Goal: Transaction & Acquisition: Purchase product/service

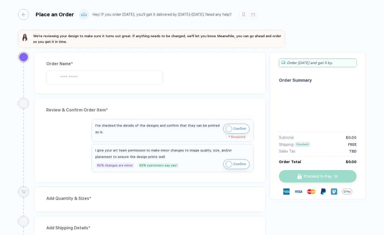
type input "*********"
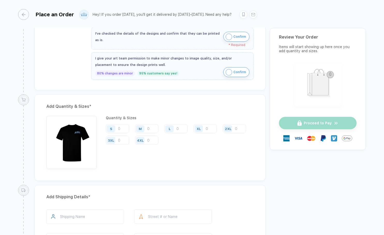
scroll to position [215, 0]
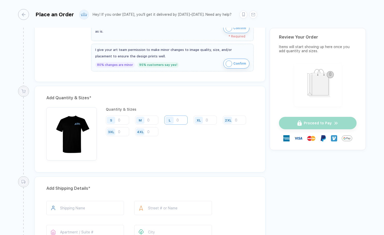
click at [176, 119] on input "number" at bounding box center [175, 120] width 23 height 9
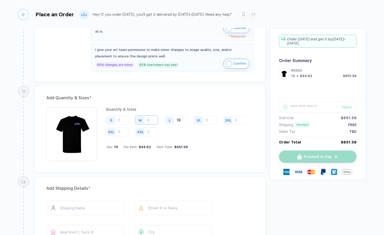
type input "19"
click at [154, 120] on input "number" at bounding box center [146, 120] width 23 height 9
type input "16"
click at [119, 121] on input "number" at bounding box center [117, 120] width 23 height 9
type input "13"
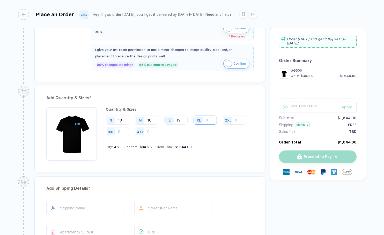
click at [209, 120] on input "number" at bounding box center [205, 120] width 23 height 9
type input "7"
click at [185, 118] on input "19" at bounding box center [175, 120] width 23 height 9
type input "1"
type input "24"
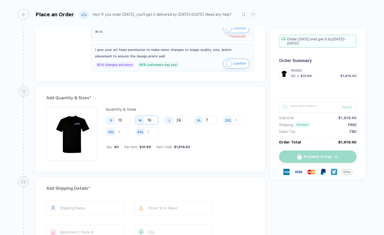
click at [155, 118] on input "16" at bounding box center [146, 120] width 23 height 9
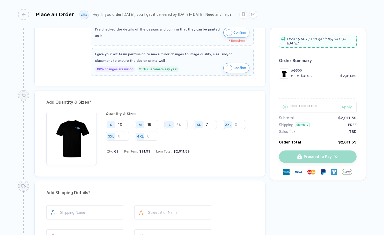
scroll to position [167, 0]
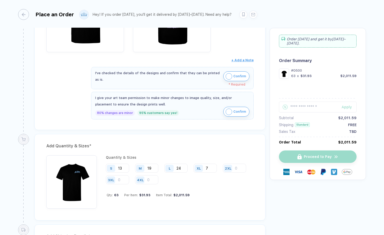
type input "19"
click at [230, 78] on img "button" at bounding box center [229, 76] width 6 height 6
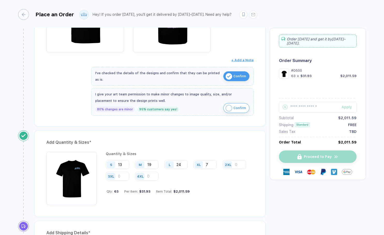
click at [229, 107] on img "button" at bounding box center [229, 108] width 6 height 6
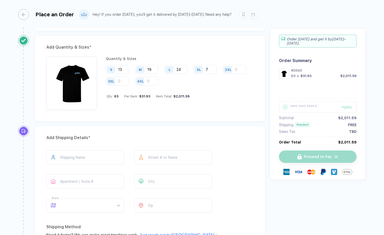
scroll to position [263, 0]
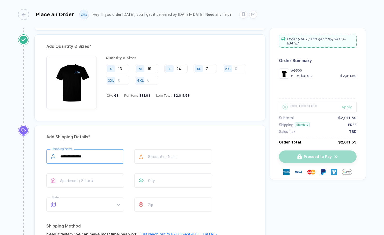
type input "**********"
click at [91, 202] on span at bounding box center [90, 205] width 60 height 14
type input "**********"
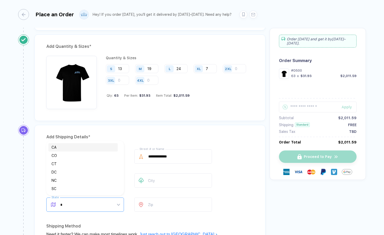
type input "**"
click at [89, 190] on div "CA" at bounding box center [83, 189] width 63 height 6
type input "**********"
click at [166, 208] on input "number" at bounding box center [173, 205] width 78 height 14
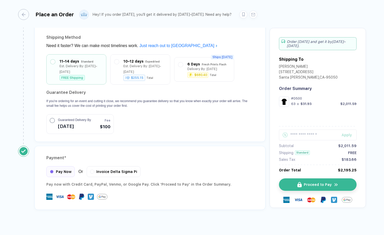
scroll to position [452, 0]
type input "*****"
click at [301, 183] on img "button" at bounding box center [303, 184] width 4 height 5
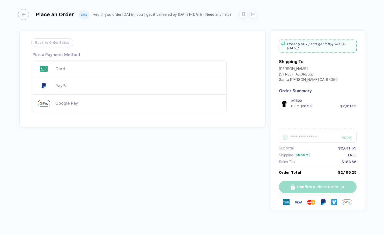
click at [76, 73] on div "Card" at bounding box center [130, 69] width 194 height 17
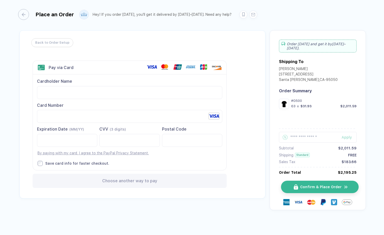
click at [311, 185] on span "Confirm & Place Order" at bounding box center [320, 187] width 41 height 4
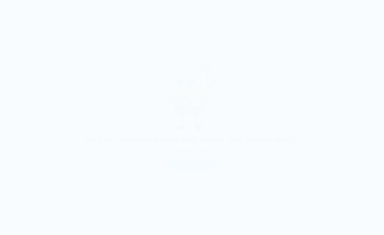
click at [193, 165] on span "Try again" at bounding box center [189, 165] width 17 height 4
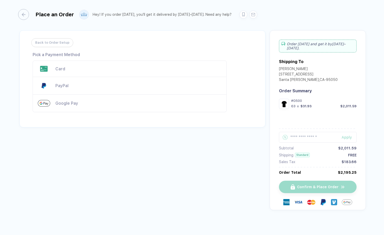
click at [92, 68] on div "Card" at bounding box center [138, 69] width 166 height 5
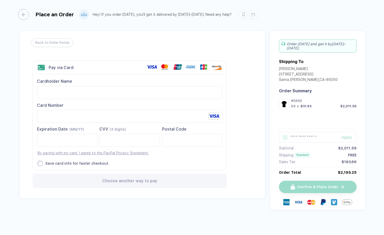
click at [128, 146] on div at bounding box center [129, 140] width 60 height 13
click at [307, 185] on span "Confirm & Place Order" at bounding box center [320, 187] width 41 height 4
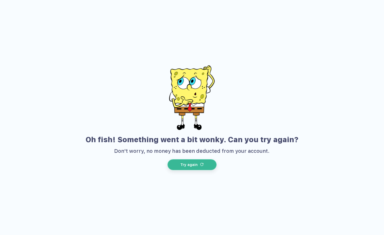
click at [202, 165] on img "button" at bounding box center [201, 164] width 3 height 3
